Goal: Navigation & Orientation: Find specific page/section

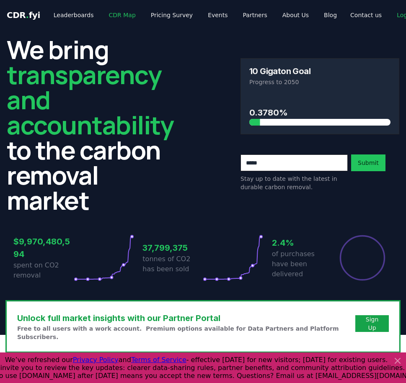
click at [113, 19] on link "CDR Map" at bounding box center [122, 15] width 40 height 15
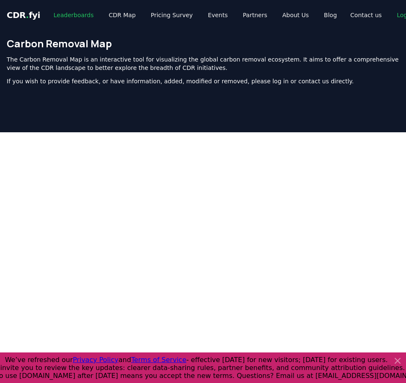
click at [81, 18] on link "Leaderboards" at bounding box center [74, 15] width 54 height 15
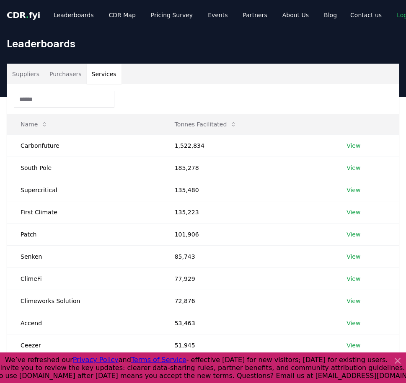
click at [99, 76] on button "Services" at bounding box center [104, 74] width 35 height 20
